Goal: Task Accomplishment & Management: Manage account settings

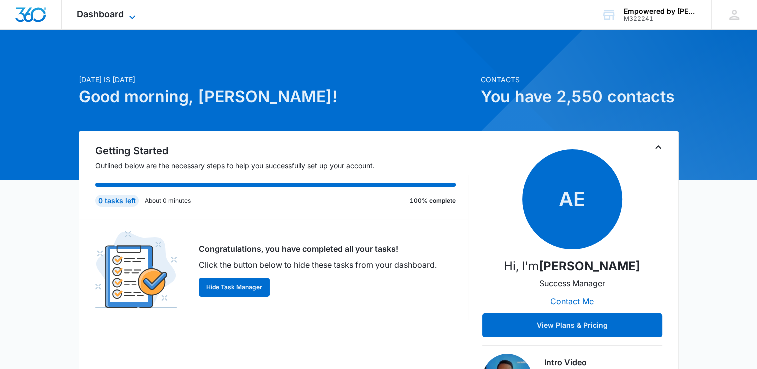
click at [121, 18] on span "Dashboard" at bounding box center [100, 14] width 47 height 11
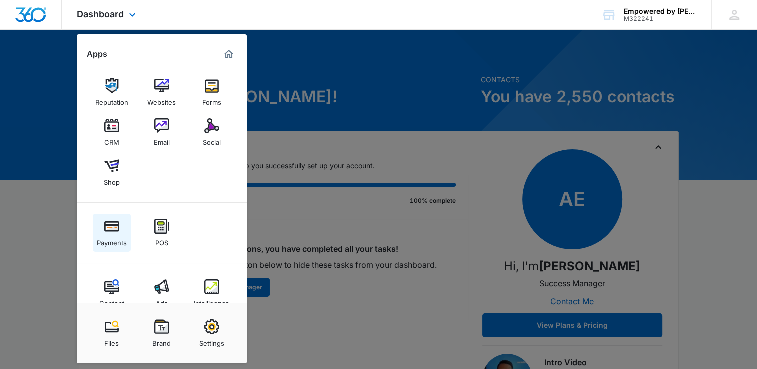
click at [112, 230] on img at bounding box center [111, 226] width 15 height 15
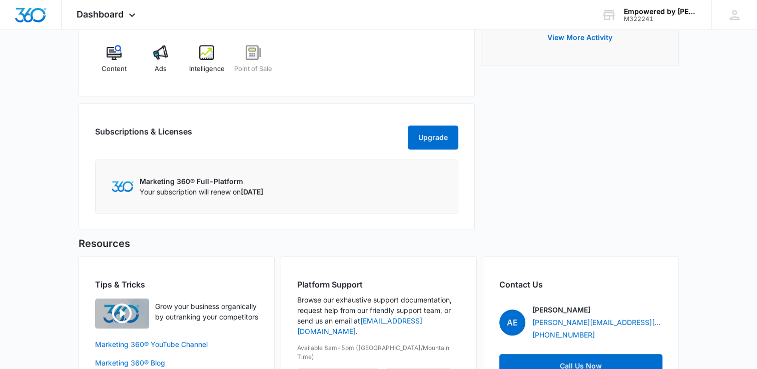
scroll to position [501, 0]
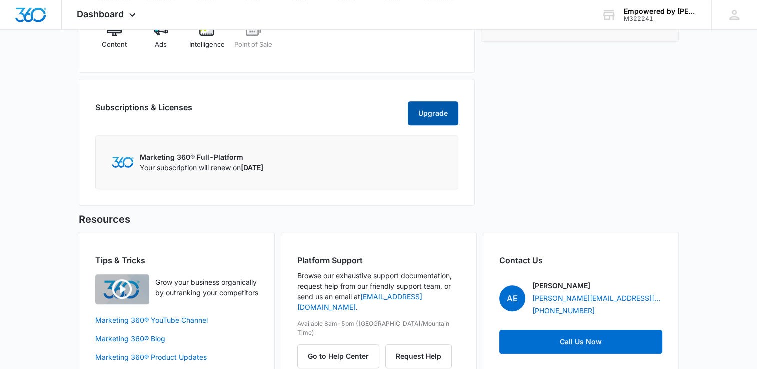
click at [436, 126] on button "Upgrade" at bounding box center [433, 114] width 51 height 24
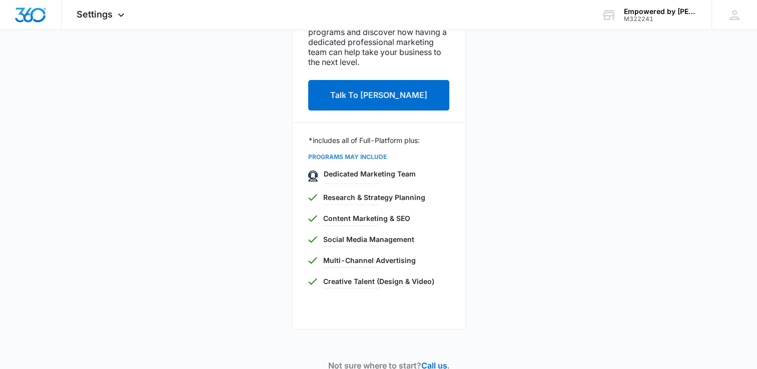
scroll to position [200, 0]
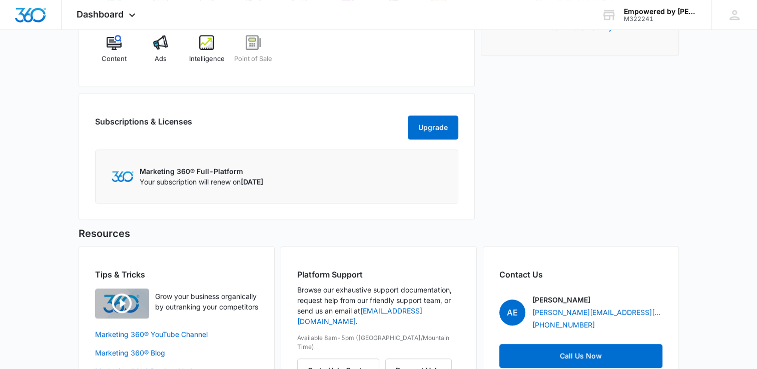
scroll to position [437, 0]
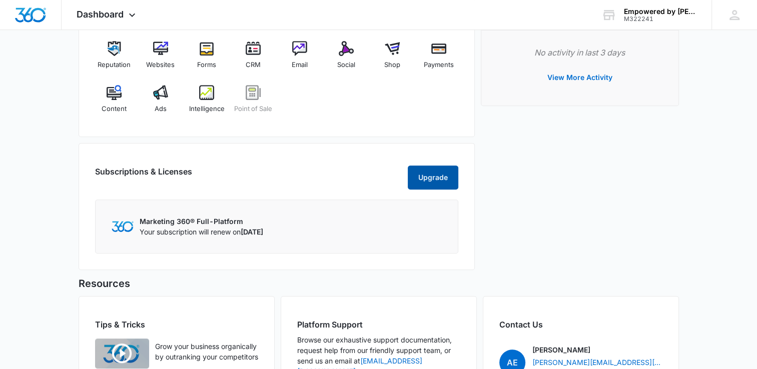
click at [433, 187] on button "Upgrade" at bounding box center [433, 178] width 51 height 24
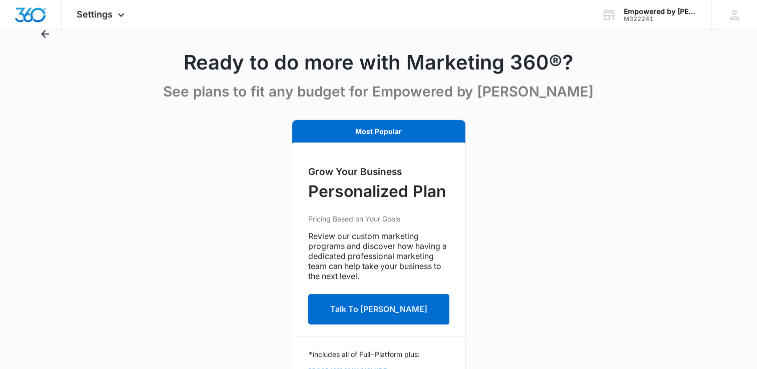
scroll to position [250, 0]
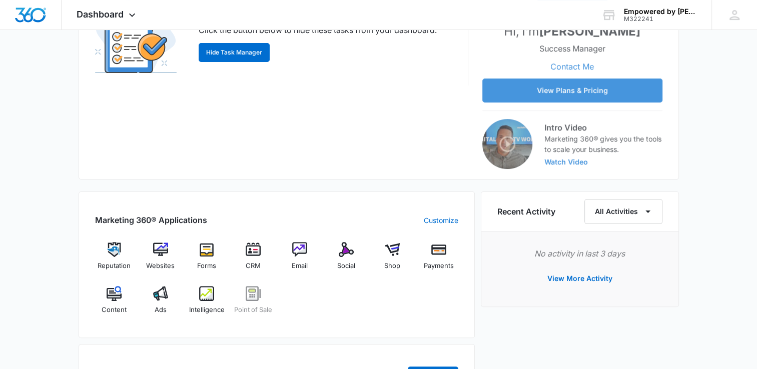
scroll to position [350, 0]
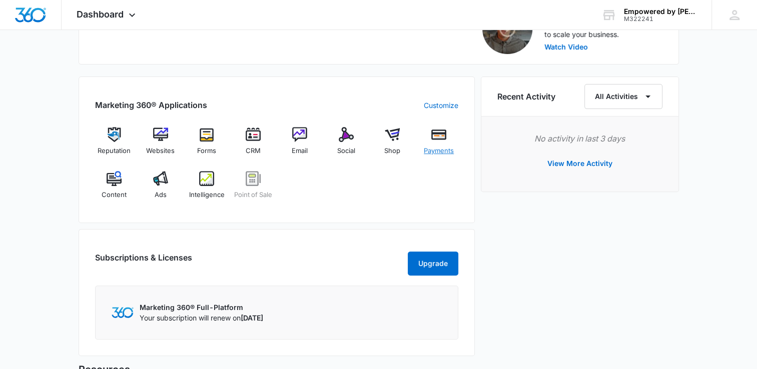
click at [448, 140] on div "Payments" at bounding box center [439, 145] width 39 height 36
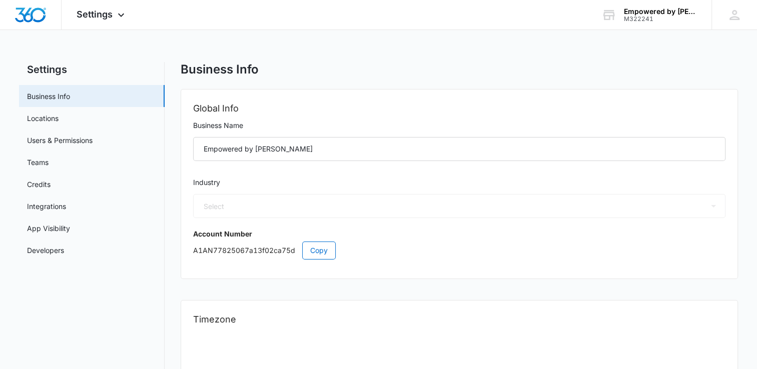
select select "52"
select select "US"
select select "America/Denver"
click at [59, 123] on link "Locations" at bounding box center [43, 118] width 32 height 11
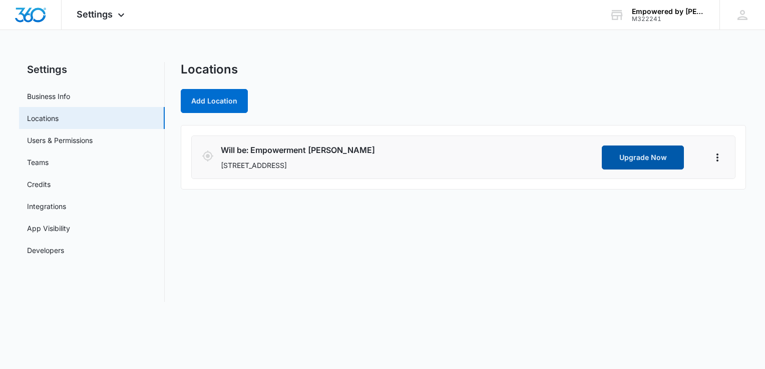
click at [633, 153] on button "Upgrade Now" at bounding box center [643, 158] width 82 height 24
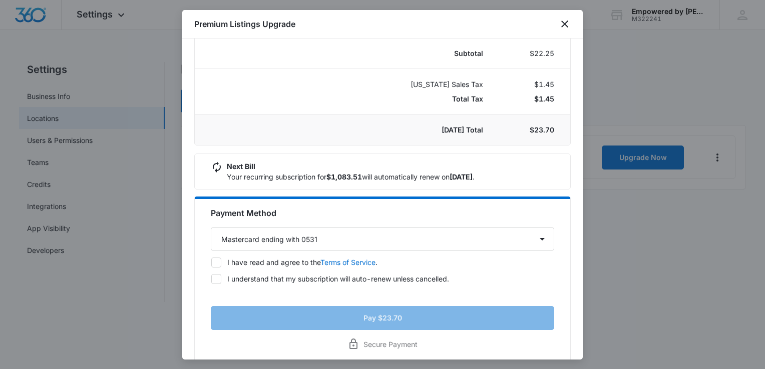
scroll to position [184, 0]
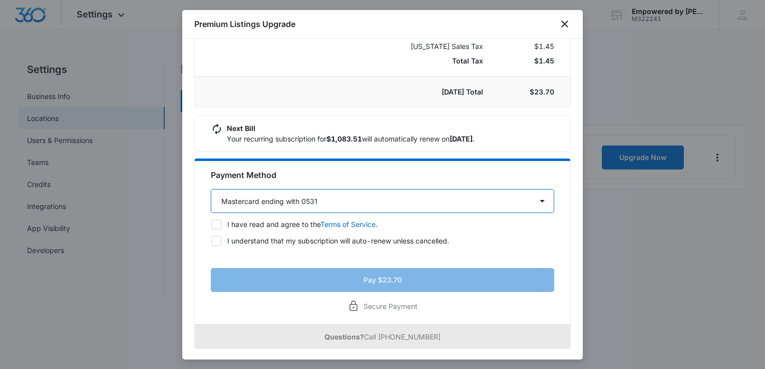
click at [373, 201] on select "Select a payment method Mastercard ending with 9525 Mastercard ending with 9525…" at bounding box center [382, 201] width 343 height 24
select select "pm_1RzpEsA4n8RTgNjUq6iFrjrD"
click at [211, 189] on select "Select a payment method Mastercard ending with 9525 Mastercard ending with 9525…" at bounding box center [382, 201] width 343 height 24
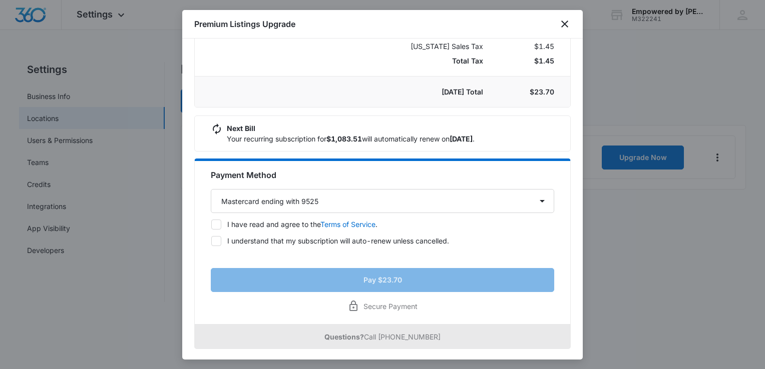
click at [415, 304] on div "Secure Payment" at bounding box center [382, 306] width 343 height 12
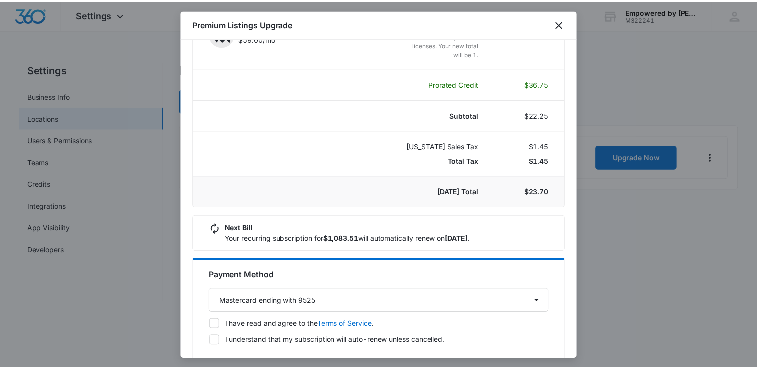
scroll to position [0, 0]
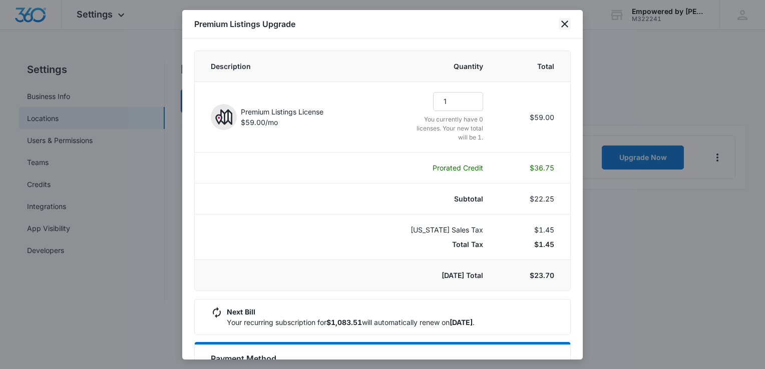
click at [564, 25] on icon "close" at bounding box center [564, 24] width 7 height 7
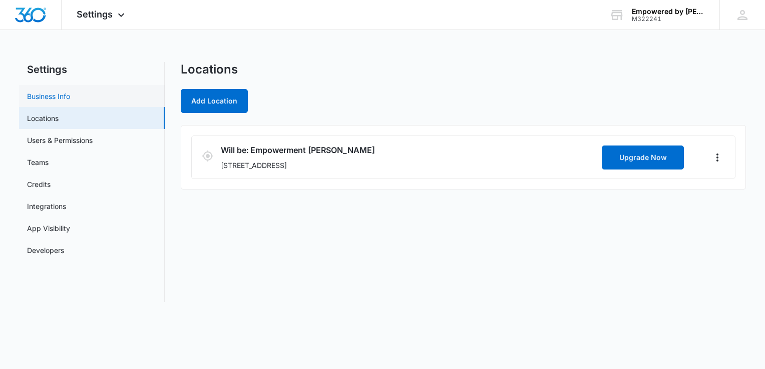
click at [70, 94] on link "Business Info" at bounding box center [48, 96] width 43 height 11
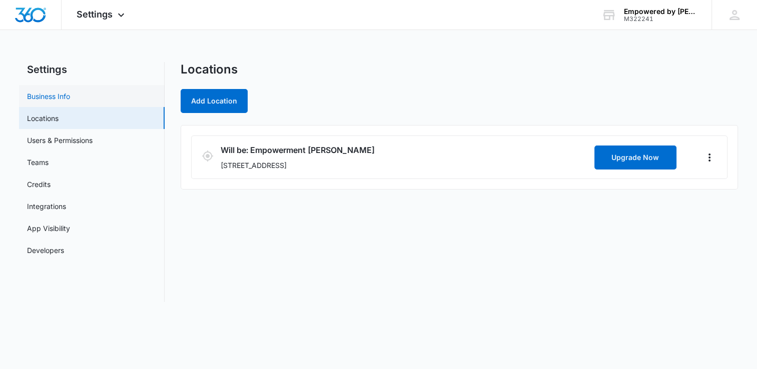
select select "52"
select select "US"
select select "America/[GEOGRAPHIC_DATA]"
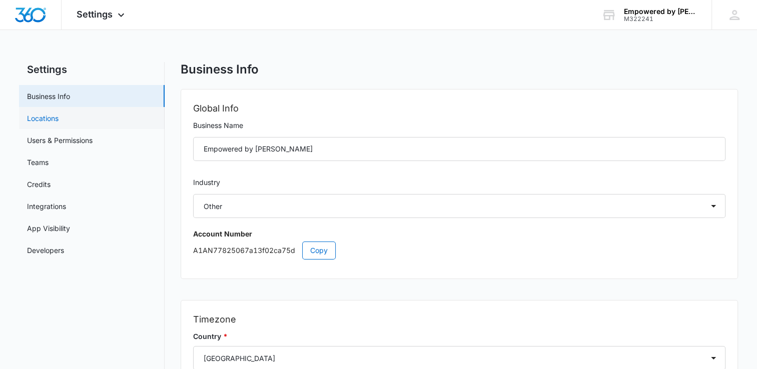
click at [59, 120] on link "Locations" at bounding box center [43, 118] width 32 height 11
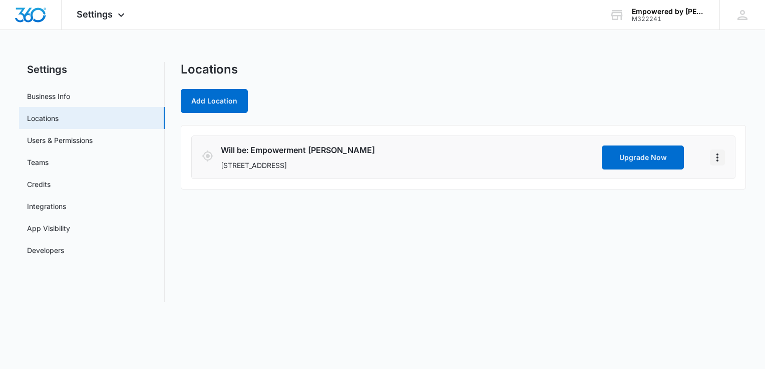
click at [716, 158] on icon "Actions" at bounding box center [717, 158] width 12 height 12
click at [733, 189] on link "Edit" at bounding box center [728, 185] width 13 height 9
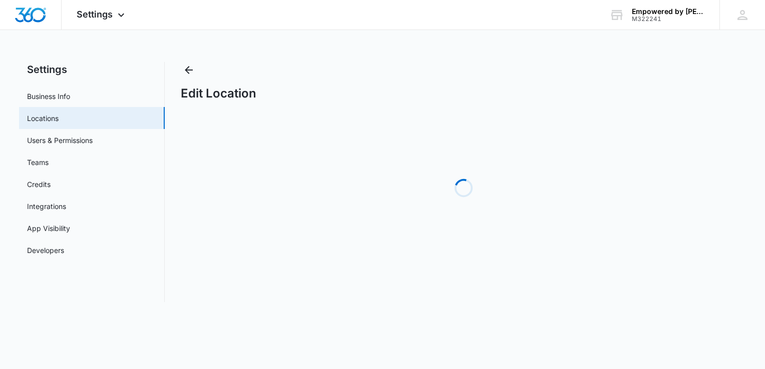
select select "[US_STATE]"
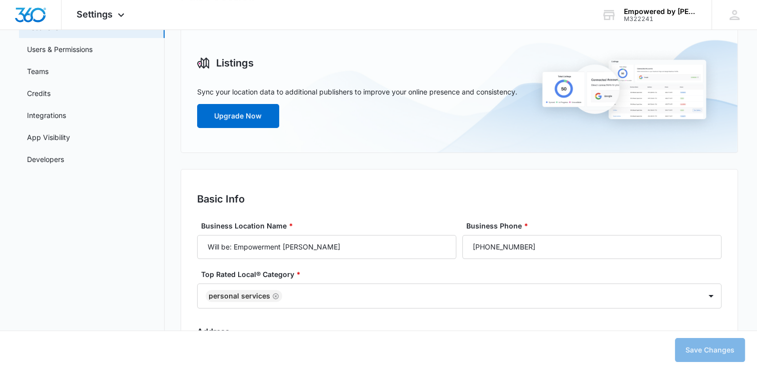
scroll to position [150, 0]
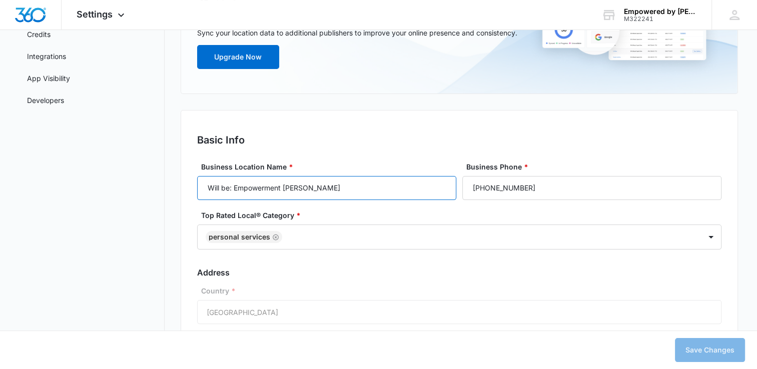
drag, startPoint x: 234, startPoint y: 188, endPoint x: 182, endPoint y: 173, distance: 54.2
click at [200, 183] on input "Will be: Empowerment [PERSON_NAME]" at bounding box center [326, 188] width 259 height 24
type input "Empowerment [PERSON_NAME]"
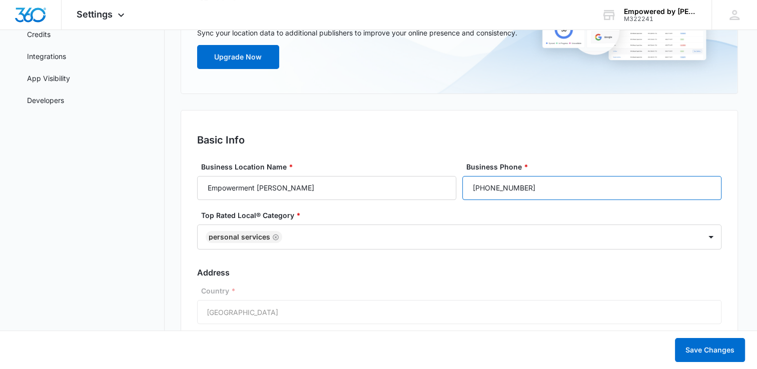
drag, startPoint x: 546, startPoint y: 186, endPoint x: 492, endPoint y: 182, distance: 54.3
click at [492, 182] on input "[PHONE_NUMBER]" at bounding box center [592, 188] width 259 height 24
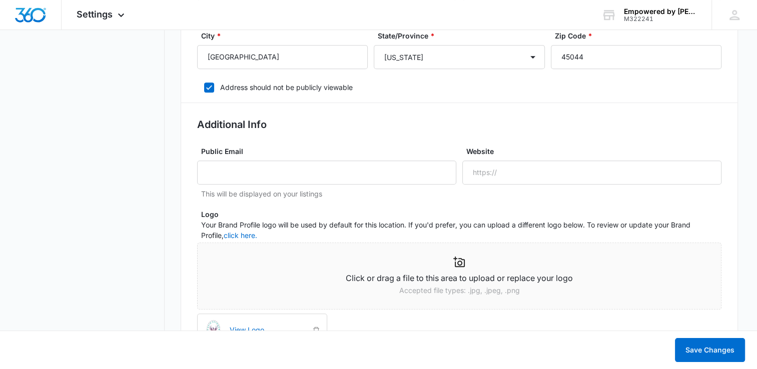
scroll to position [451, 0]
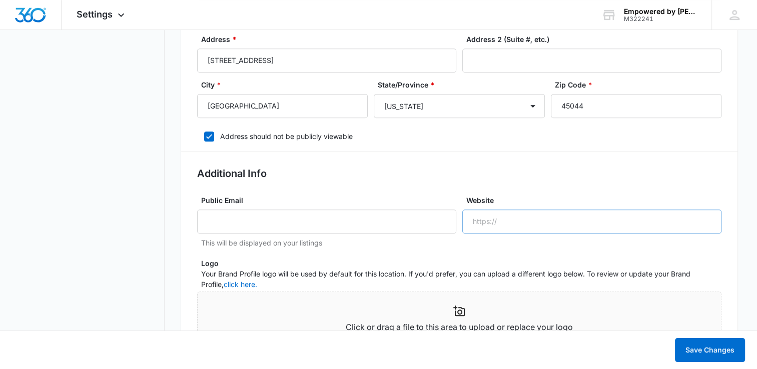
type input "[PHONE_NUMBER]"
click at [534, 218] on input "Website" at bounding box center [592, 222] width 259 height 24
type input "www.empoweredbydavidreynard.com"
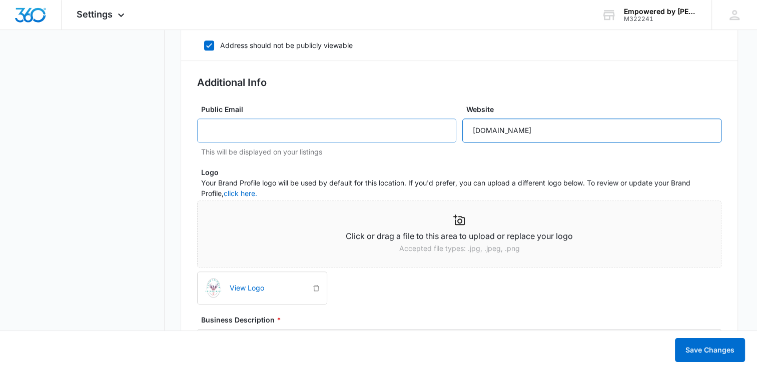
scroll to position [601, 0]
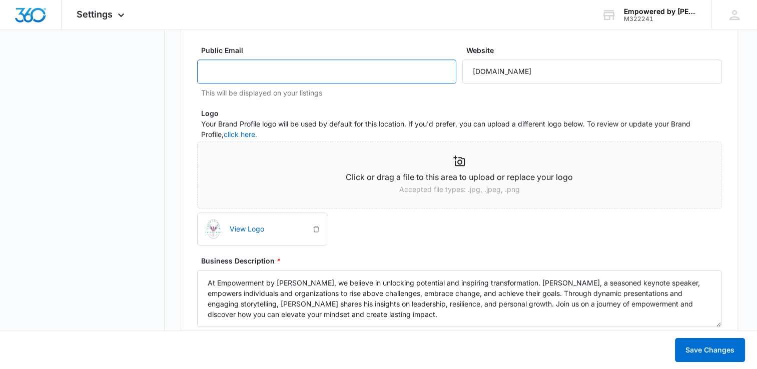
click at [324, 79] on input "Public Email" at bounding box center [326, 72] width 259 height 24
type input "[EMAIL_ADDRESS][DOMAIN_NAME]"
type input "H7"
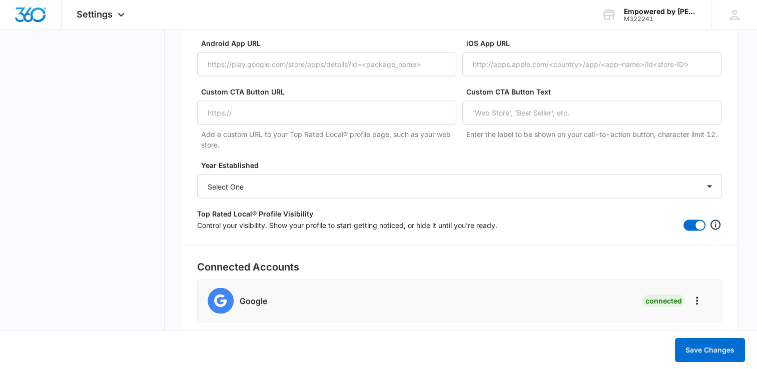
scroll to position [1982, 0]
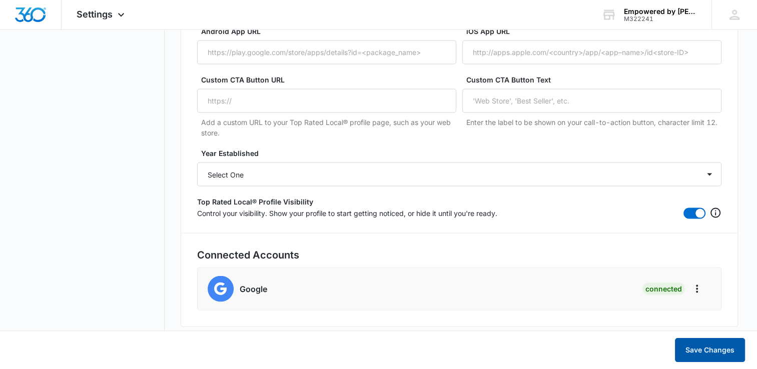
click at [691, 348] on button "Save Changes" at bounding box center [710, 350] width 70 height 24
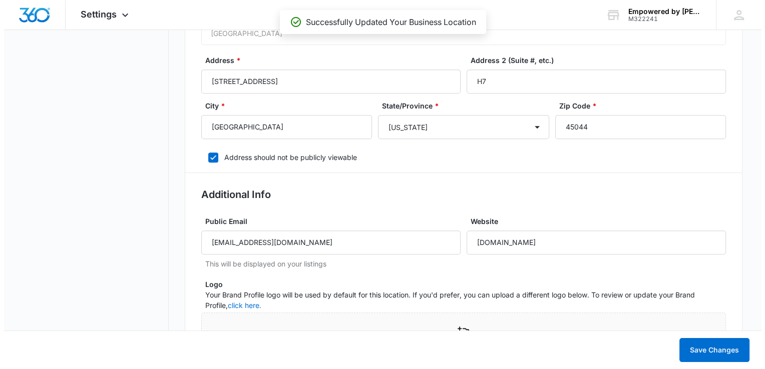
scroll to position [0, 0]
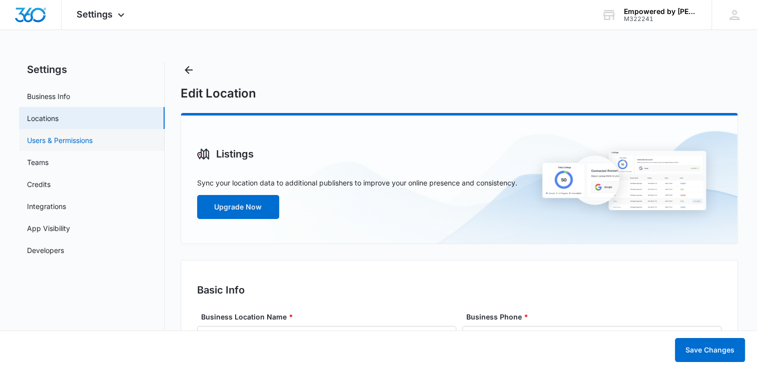
click at [92, 141] on link "Users & Permissions" at bounding box center [60, 140] width 66 height 11
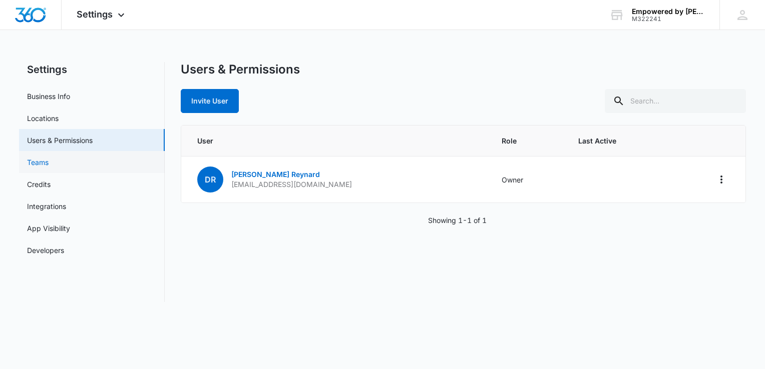
click at [49, 166] on link "Teams" at bounding box center [38, 162] width 22 height 11
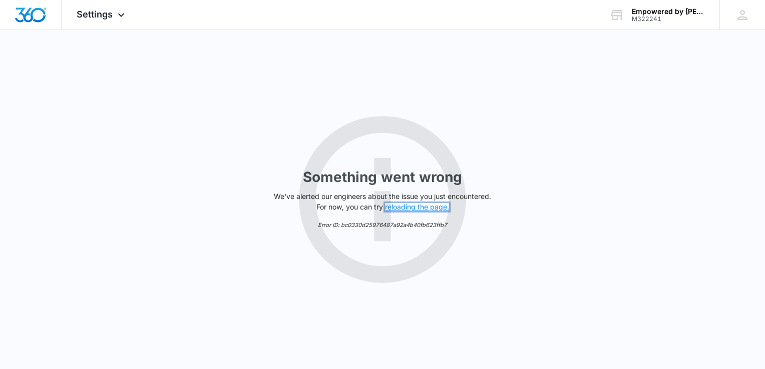
click at [388, 207] on button "reloading the page." at bounding box center [417, 207] width 64 height 8
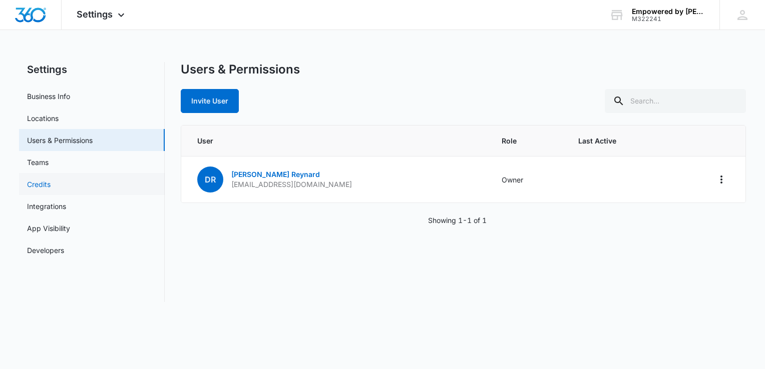
click at [51, 187] on link "Credits" at bounding box center [39, 184] width 24 height 11
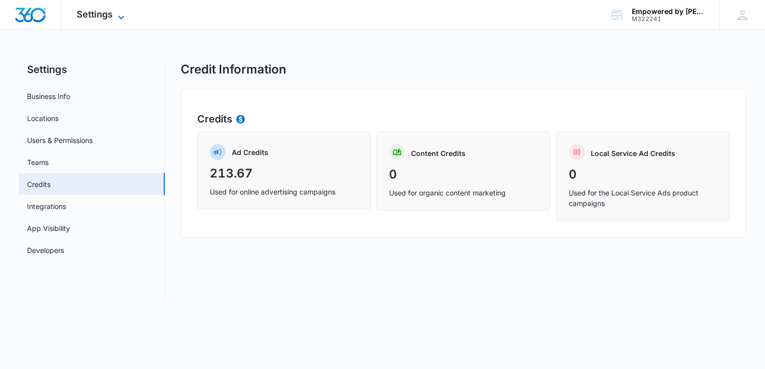
click at [99, 13] on span "Settings" at bounding box center [95, 14] width 36 height 11
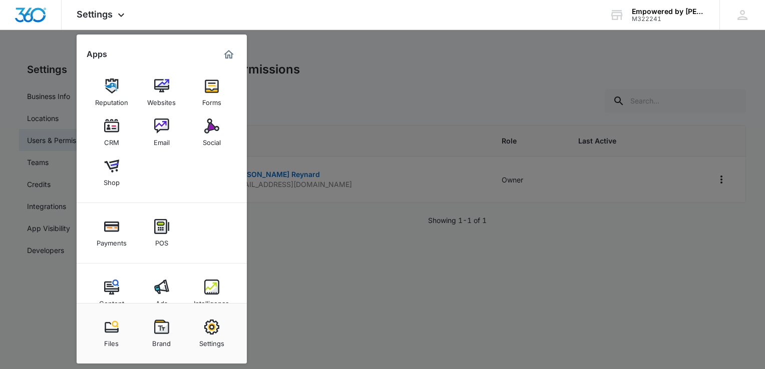
click at [28, 294] on div at bounding box center [382, 184] width 765 height 369
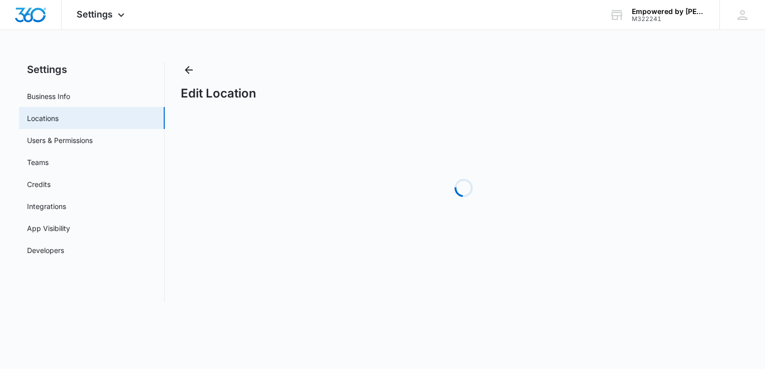
select select "[US_STATE]"
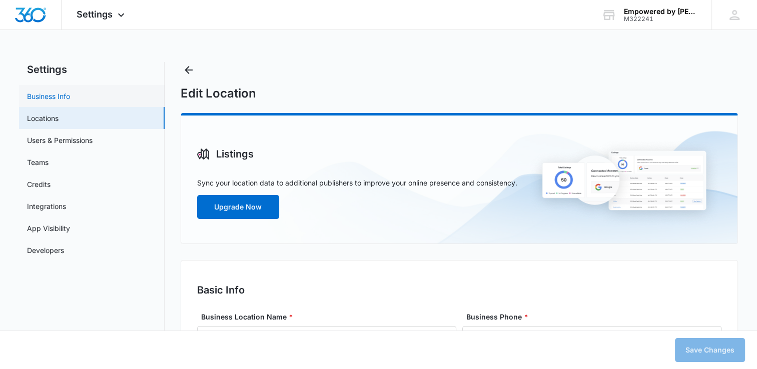
click at [52, 97] on link "Business Info" at bounding box center [48, 96] width 43 height 11
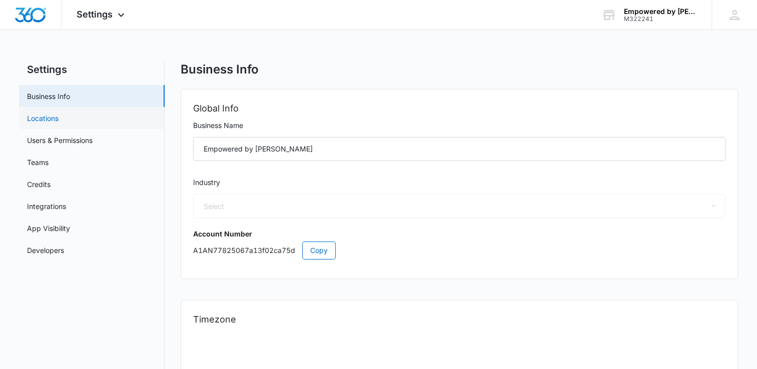
select select "52"
select select "US"
select select "America/[GEOGRAPHIC_DATA]"
click at [87, 144] on link "Users & Permissions" at bounding box center [60, 140] width 66 height 11
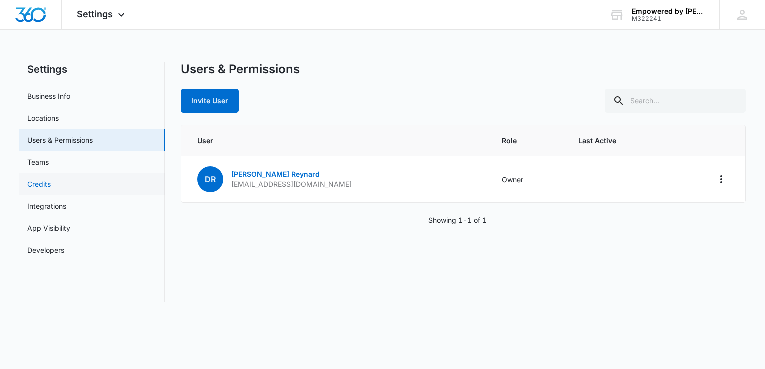
click at [51, 185] on link "Credits" at bounding box center [39, 184] width 24 height 11
click at [88, 13] on span "Settings" at bounding box center [95, 14] width 36 height 11
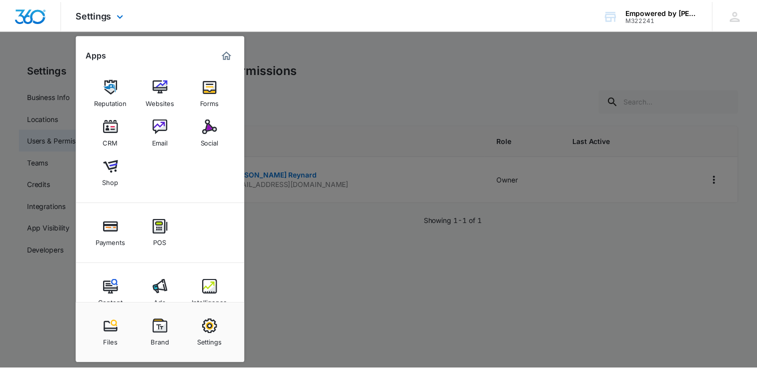
scroll to position [20, 0]
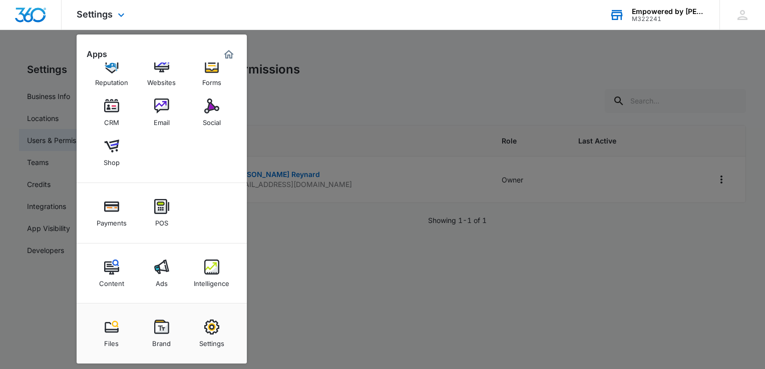
click at [698, 12] on div "Empowered by [PERSON_NAME]" at bounding box center [668, 12] width 73 height 8
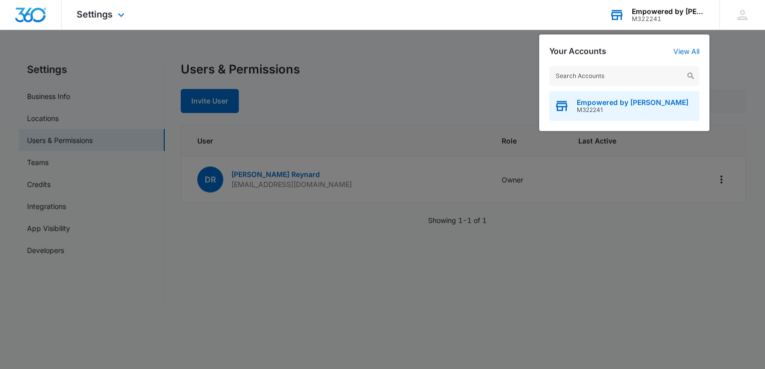
click at [629, 95] on div "Empowered by [PERSON_NAME] M322241" at bounding box center [624, 106] width 150 height 30
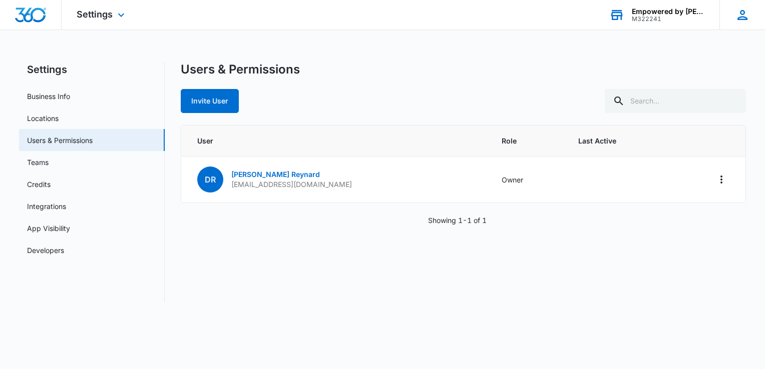
click at [742, 12] on icon at bounding box center [742, 15] width 15 height 15
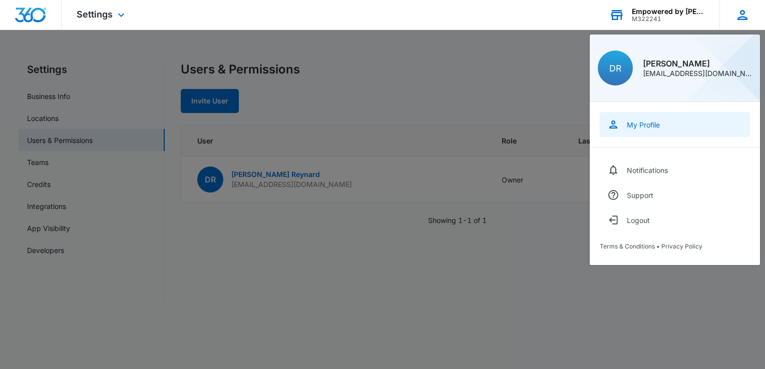
click at [653, 128] on div "My Profile" at bounding box center [643, 125] width 33 height 9
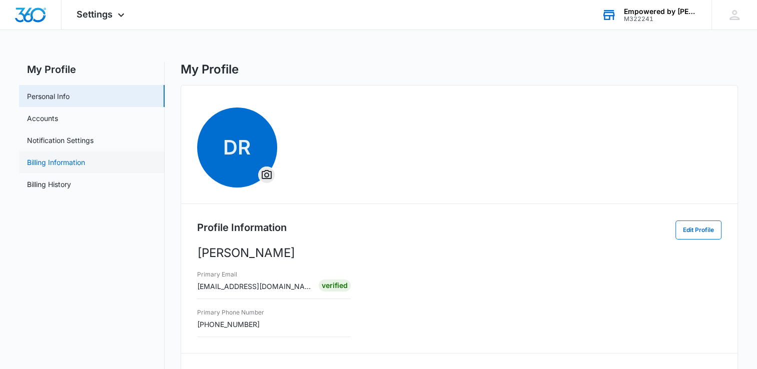
click at [67, 165] on link "Billing Information" at bounding box center [56, 162] width 58 height 11
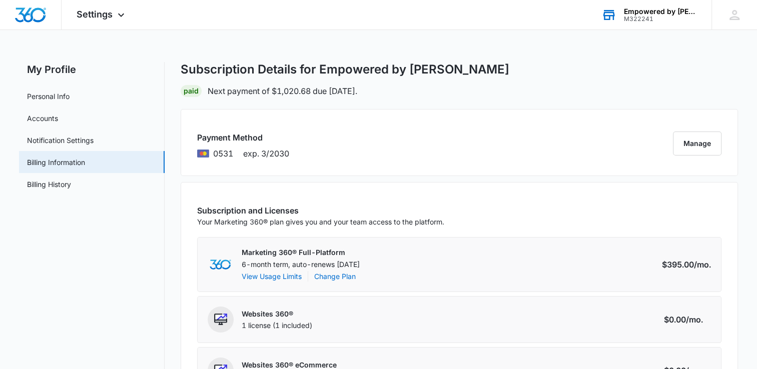
scroll to position [50, 0]
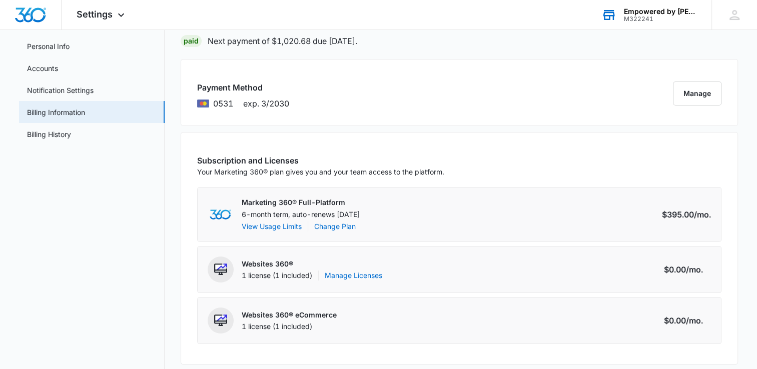
click at [730, 92] on div "Payment Method 0531 exp. 3/2030 Manage" at bounding box center [460, 92] width 558 height 67
click at [699, 97] on button "Manage" at bounding box center [697, 94] width 49 height 24
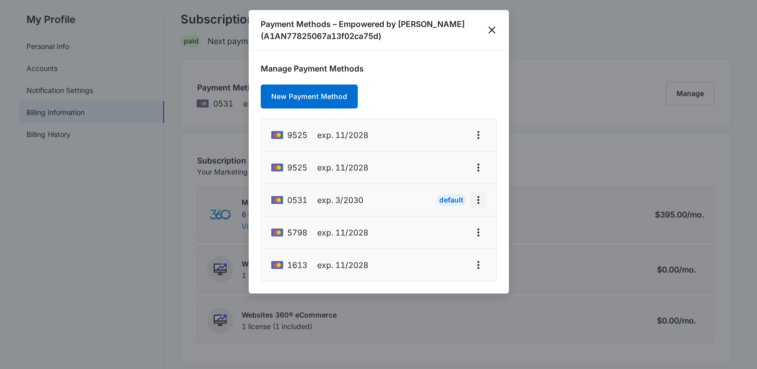
click at [479, 200] on icon "actions.viewMore" at bounding box center [479, 200] width 12 height 12
click at [389, 137] on li "9525 exp. 11/2028" at bounding box center [378, 135] width 235 height 33
click at [478, 132] on icon "actions.viewMore" at bounding box center [479, 135] width 12 height 12
click at [449, 176] on div "Set As Default" at bounding box center [438, 178] width 47 height 7
click at [353, 169] on span "exp. 11/2028" at bounding box center [342, 168] width 51 height 12
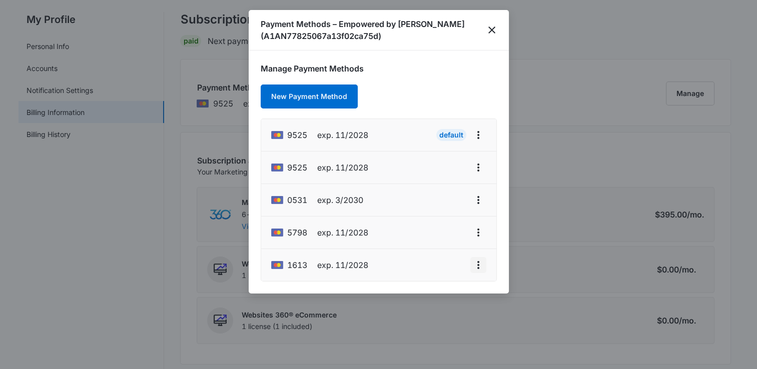
click at [480, 265] on icon "actions.viewMore" at bounding box center [479, 265] width 12 height 12
click at [452, 221] on div "Edit Card" at bounding box center [438, 221] width 47 height 7
select select "11"
select select "2028"
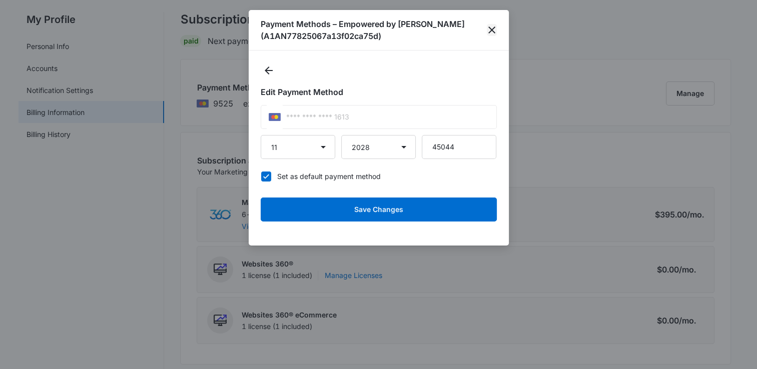
click at [498, 28] on icon "close" at bounding box center [492, 30] width 12 height 12
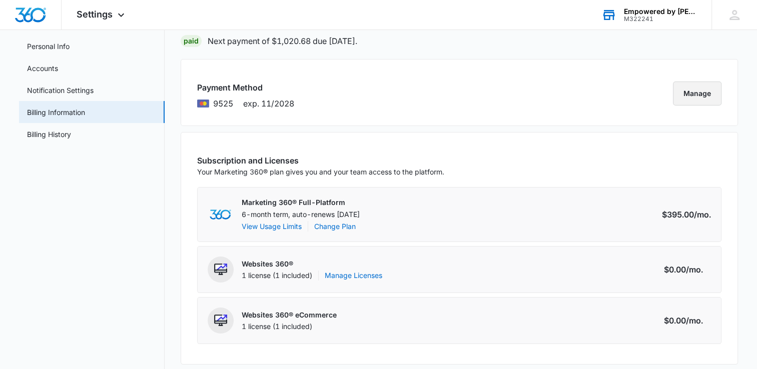
click at [688, 91] on button "Manage" at bounding box center [697, 94] width 49 height 24
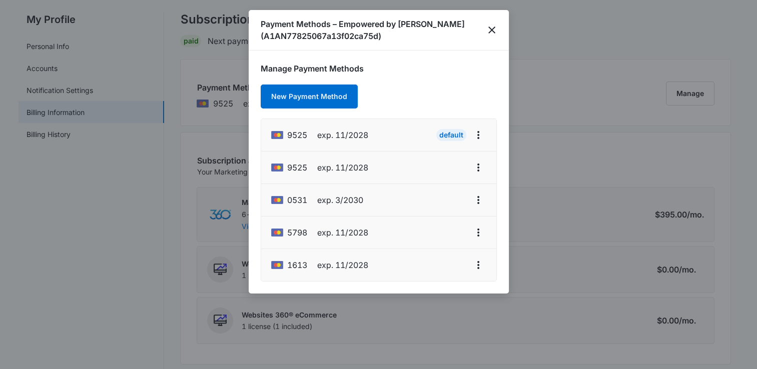
click at [553, 92] on div at bounding box center [378, 184] width 757 height 369
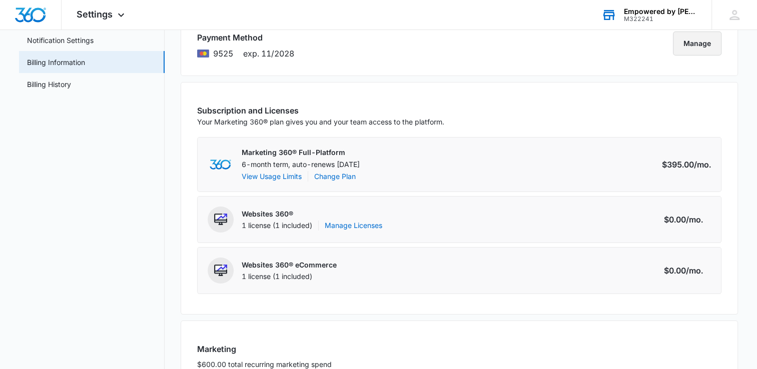
scroll to position [0, 0]
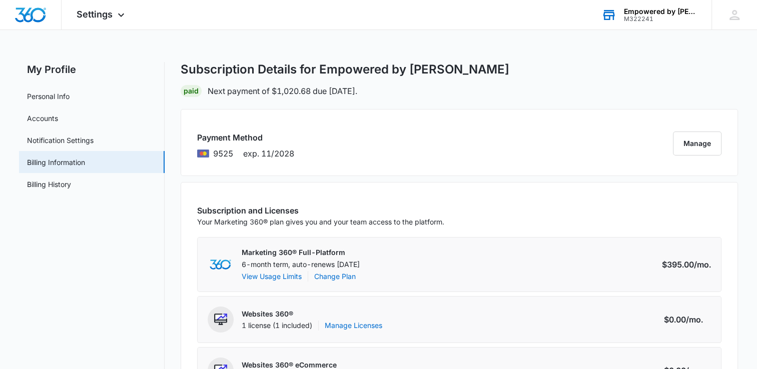
click at [260, 156] on span "exp. 11/2028" at bounding box center [268, 154] width 51 height 12
click at [85, 164] on link "Billing Information" at bounding box center [56, 162] width 58 height 11
click at [705, 140] on button "Manage" at bounding box center [697, 144] width 49 height 24
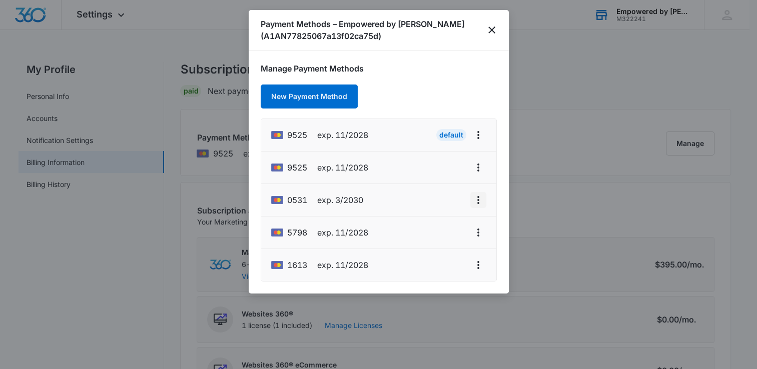
click at [481, 198] on icon "actions.viewMore" at bounding box center [479, 200] width 12 height 12
click at [279, 202] on icon at bounding box center [277, 201] width 12 height 8
click at [296, 200] on span "0531" at bounding box center [297, 200] width 20 height 12
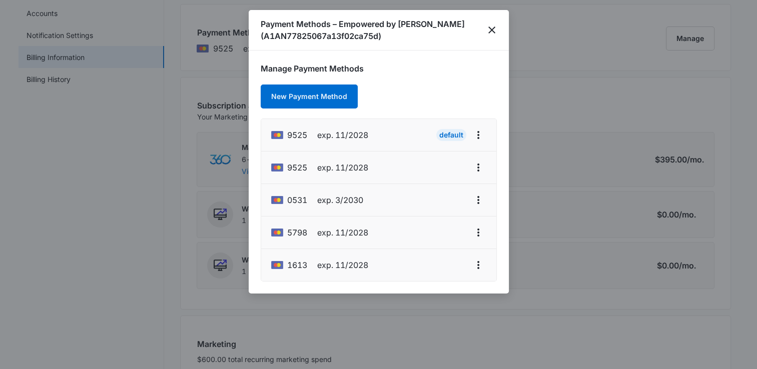
scroll to position [100, 0]
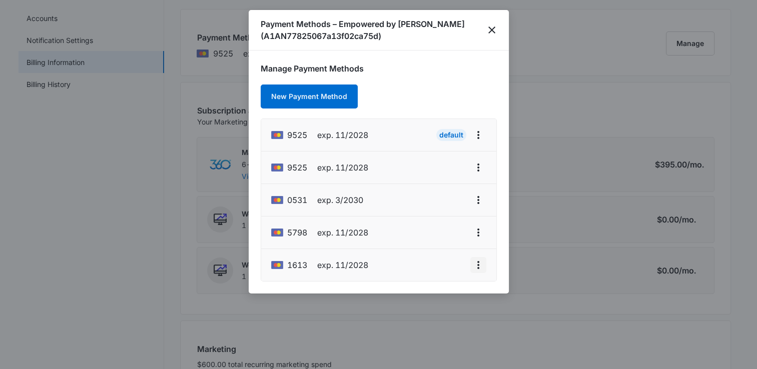
click at [477, 261] on icon "actions.viewMore" at bounding box center [479, 265] width 12 height 12
click at [455, 218] on div "Edit Card" at bounding box center [438, 221] width 47 height 7
select select "11"
select select "2028"
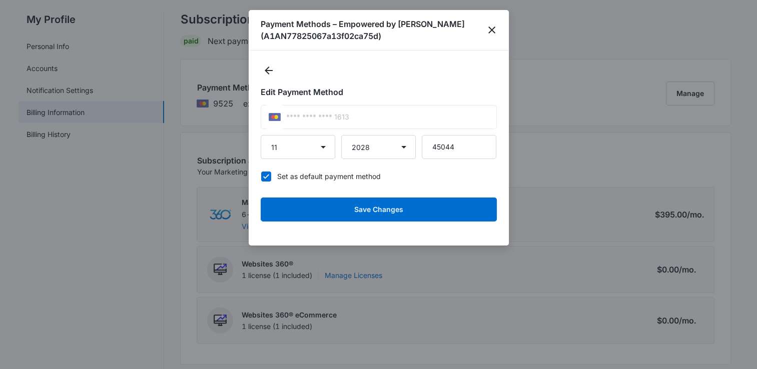
scroll to position [0, 0]
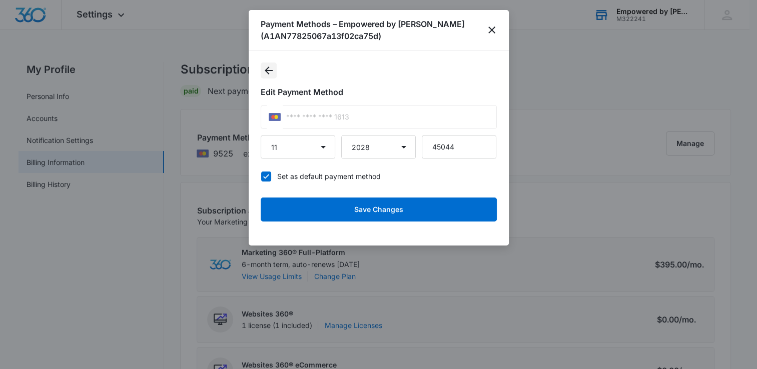
click at [270, 66] on icon "Back" at bounding box center [269, 71] width 12 height 12
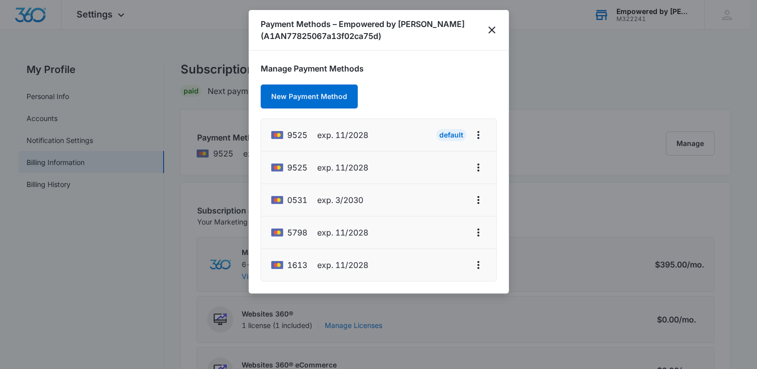
click at [337, 206] on div "0531 exp. 3/2030" at bounding box center [317, 200] width 92 height 16
click at [495, 30] on icon "close" at bounding box center [492, 30] width 12 height 12
